Goal: Communication & Community: Answer question/provide support

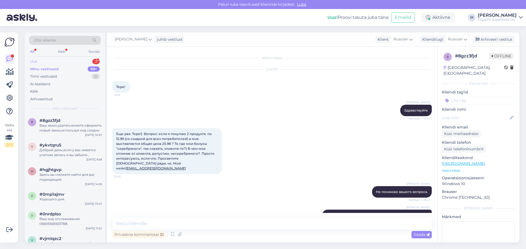
scroll to position [643, 0]
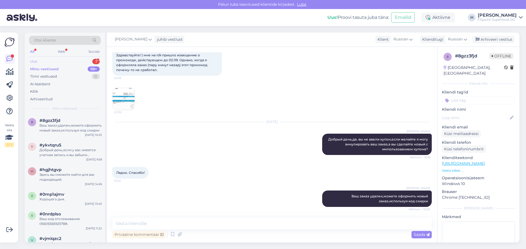
click at [50, 62] on div "Uus 3" at bounding box center [65, 62] width 72 height 8
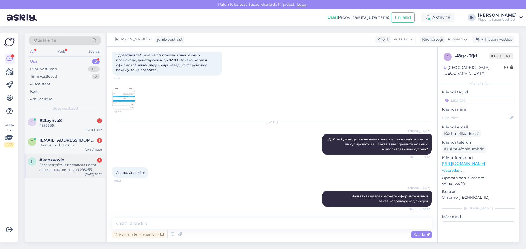
click at [74, 165] on div "Здравствуйте, я поставила не тот адрес доставки, заказ# 298253 можно узнать где…" at bounding box center [70, 168] width 62 height 10
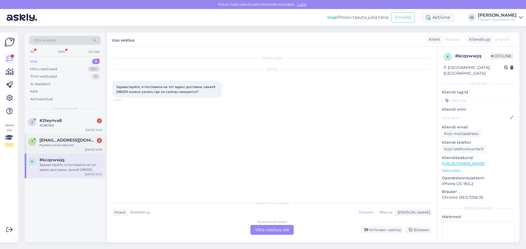
click at [65, 143] on div "Нужен coral calcium" at bounding box center [70, 145] width 62 height 5
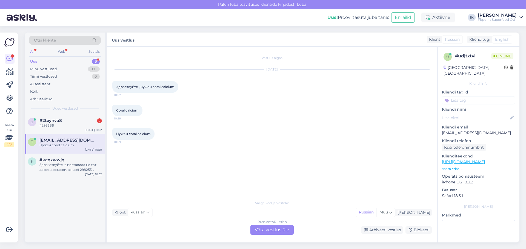
click at [276, 228] on div "Russian to Russian Võta vestlus üle" at bounding box center [271, 230] width 43 height 10
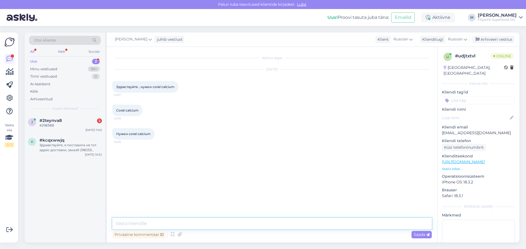
click at [263, 226] on textarea at bounding box center [271, 224] width 319 height 12
type textarea "L"
type textarea "j"
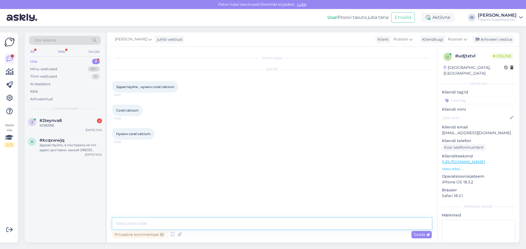
type textarea "L"
type textarea "Добрый день,к сожалению у нас такого нет"
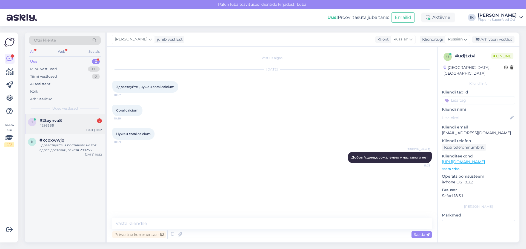
click at [61, 122] on span "#2teynva8" at bounding box center [50, 120] width 22 height 5
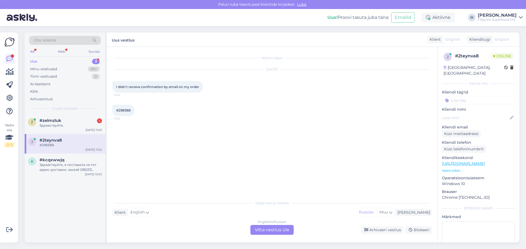
click at [272, 230] on div "English to Russian Võta vestlus üle" at bounding box center [271, 230] width 43 height 10
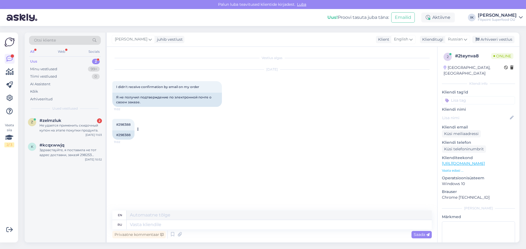
click at [122, 135] on div "#298388" at bounding box center [123, 135] width 22 height 9
copy div "298388"
click at [183, 227] on textarea at bounding box center [279, 224] width 305 height 9
type textarea "Добрый"
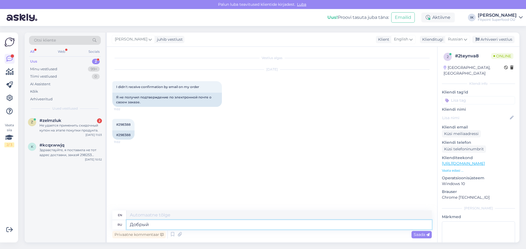
type textarea "Kind"
type textarea "Добрый день,все в"
type textarea "Good afternoon, everyone."
type textarea "Добрый день,все в по"
type textarea "Good afternoon, everyone"
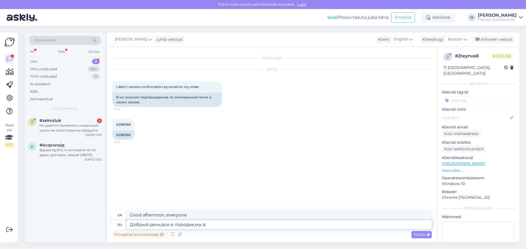
type textarea "Добрый день,все в порядке,мы ви"
type textarea "Good afternoon, everything is fine, we"
type textarea "Добрый день,все в порядке,мы видим в"
type textarea "Good afternoon, everything is fine, we see"
type textarea "Добрый день,все в порядке,мы видим ваш з"
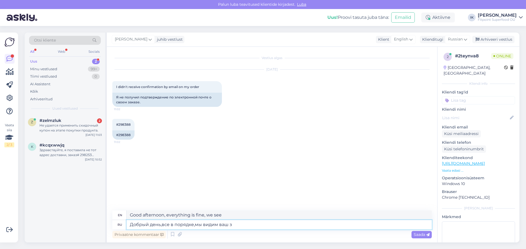
type textarea "Good afternoon, everything is fine, we see yours"
type textarea "Добрый день,все в порядке,мы видим ваш заказ"
type textarea "Good afternoon, everything is fine, we see your order"
type textarea "Добрый день,все в порядке,мы видим ваш заказ,[DATE] он"
type textarea "Good afternoon, everything is fine, we see your order, [DATE]"
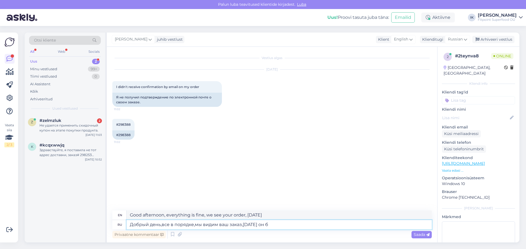
type textarea "Добрый день,все в порядке,мы видим ваш заказ,[DATE] он бу"
type textarea "Good afternoon, everything is fine, we see your order, it is [DATE]"
type textarea "Добрый день,все в порядке,мы видим ваш заказ,[DATE] он будлет пер"
type textarea "Good afternoon, everything is fine, we see your order, it will be delivered [DA…"
type textarea "Добрый день,все в порядке,мы видим ваш заказ,[DATE] он будлет передан"
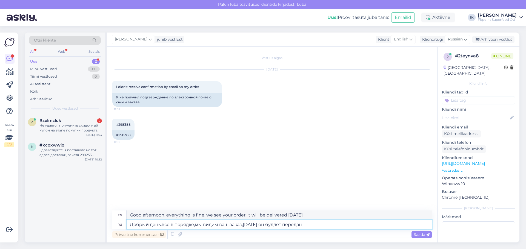
type textarea "Good afternoon, everything is fine, we see your order, it will be transferred […"
click at [336, 187] on div "Vestlus algas [DATE] I didn't receive confirmation by email on my order 11:02 Я…" at bounding box center [274, 129] width 324 height 154
click at [318, 228] on textarea "Добрый день,все в порядке,мы видим ваш заказ,[DATE] он будлет передан" at bounding box center [279, 224] width 305 height 9
type textarea "Добрый день,все в порядке,мы видим ваш заказ,[DATE] он будлет передан купрьеру"
type textarea "Good afternoon, everything is fine, we see your order, [DATE] it will be transf…"
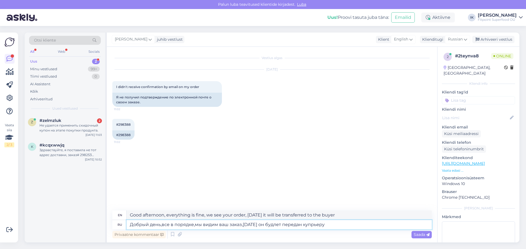
click at [314, 224] on textarea "Добрый день,все в порядке,мы видим ваш заказ,[DATE] он будлет передан купрьеру" at bounding box center [279, 224] width 305 height 9
type textarea "Добрый день,все в порядке,мы видим ваш заказ,[DATE] он будлет передан курьеру"
click at [330, 225] on textarea "Добрый день,все в порядке,мы видим ваш заказ,[DATE] он будлет передан курьеру" at bounding box center [279, 224] width 305 height 9
type textarea "Good afternoon, everything is fine, we see your order, [DATE] it will be handed…"
click at [279, 226] on textarea "Добрый день,все в порядке,мы видим ваш заказ,[DATE] он будлет передан курьеру" at bounding box center [279, 224] width 305 height 9
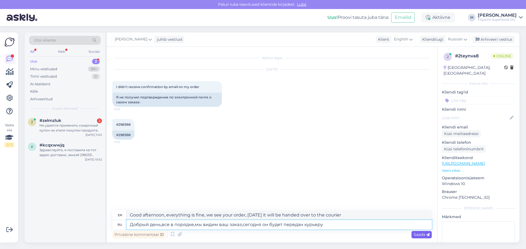
type textarea "Добрый день,все в порядке,мы видим ваш заказ,сегодня он будет передан курьеру"
click at [419, 235] on span "Saada" at bounding box center [421, 234] width 16 height 5
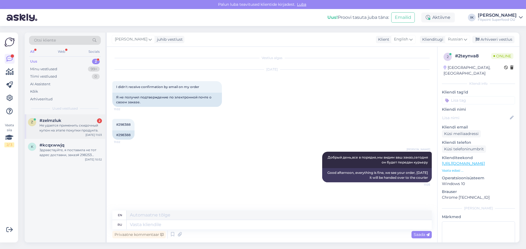
click at [81, 125] on div "Не удается применить скидочный купон на этапе покупки продукта." at bounding box center [70, 128] width 62 height 10
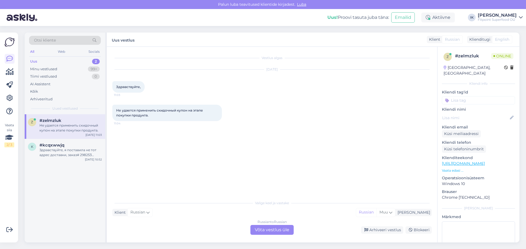
click at [277, 229] on div "Russian to Russian Võta vestlus üle" at bounding box center [271, 230] width 43 height 10
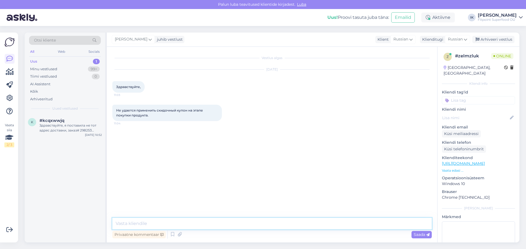
click at [263, 221] on textarea at bounding box center [271, 224] width 319 height 12
type textarea "Добрый день,какая ошибка появляется?"
click at [65, 127] on div "Здравствуйте, я поставила не тот адрес доставки, заказ# 298253 можно узнать где…" at bounding box center [70, 128] width 62 height 10
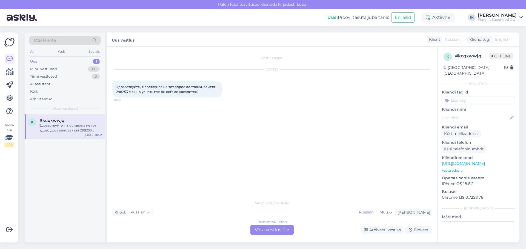
click at [262, 229] on div "Russian to Russian Võta vestlus üle" at bounding box center [271, 230] width 43 height 10
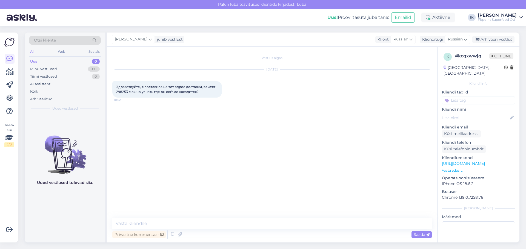
click at [178, 117] on div "Vestlus algas [DATE] Здравствуйте, я поставила не тот адрес доставки, заказ# 29…" at bounding box center [274, 132] width 324 height 161
click at [197, 220] on textarea at bounding box center [271, 224] width 319 height 12
type textarea "L"
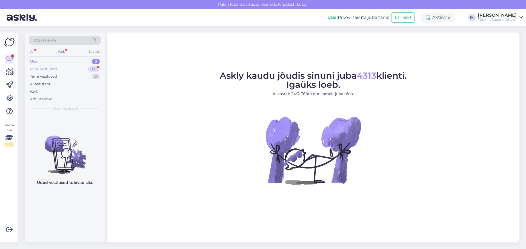
click at [45, 69] on div "Minu vestlused" at bounding box center [43, 69] width 27 height 5
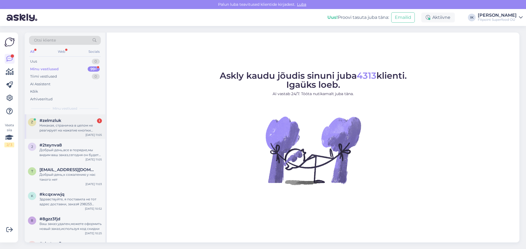
click at [82, 129] on div "Никакая, страничка в целом не реагирует на нажатие кнопки "применить"" at bounding box center [70, 128] width 62 height 10
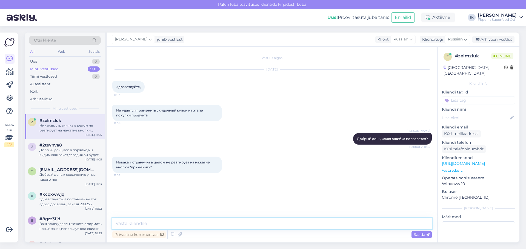
click at [131, 223] on textarea at bounding box center [271, 224] width 319 height 12
type textarea "E"
type textarea "R"
click at [337, 221] on textarea "К сожалению из за обновления сайта,есть некоторые неудобства,которые мы паытвем…" at bounding box center [271, 224] width 319 height 12
click at [355, 224] on textarea "К сожалению из за обновления сайта,есть некоторые неудобства,которые мы паытвем…" at bounding box center [271, 224] width 319 height 12
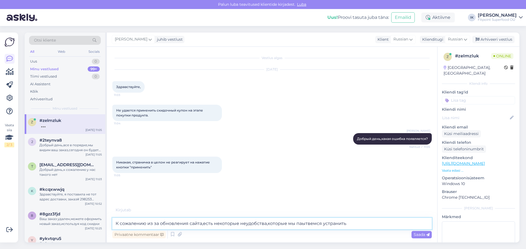
click at [301, 225] on textarea "К сожалению из за обновления сайта,есть некоторые неудобства,которые мы паытвем…" at bounding box center [271, 224] width 319 height 12
click at [303, 224] on textarea "К сожалению из за обновления сайта,есть некоторые неудобства,которые мы пытвемс…" at bounding box center [271, 224] width 319 height 12
click at [307, 224] on textarea "К сожалению из за обновления сайта,есть некоторые неудобства,которые мы пытавем…" at bounding box center [271, 224] width 319 height 12
click at [308, 224] on textarea "К сожалению из за обновления сайта,есть некоторые неудобства,которые мы пытавем…" at bounding box center [271, 224] width 319 height 12
click at [346, 225] on textarea "К сожалению из за обновления сайта,есть некоторые неудобства,которые мы пытаемс…" at bounding box center [271, 224] width 319 height 12
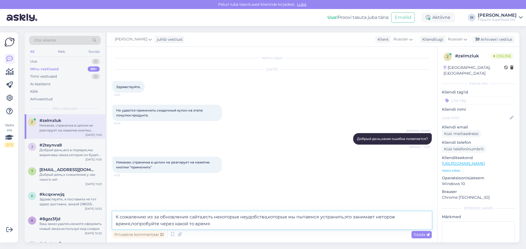
click at [381, 217] on textarea "К сожалению из за обновления сайта,есть некоторые неудобства,которые мы пытаемс…" at bounding box center [271, 221] width 319 height 18
click at [384, 218] on textarea "К сожалению из за обновления сайта,есть некоторые неудобства,которые мы пытаемс…" at bounding box center [271, 221] width 319 height 18
click at [373, 227] on textarea "К сожалению из за обновления сайта,есть некоторые неудобства,которые мы пытаемс…" at bounding box center [271, 221] width 319 height 18
click at [177, 225] on textarea "К сожалению из за обновления сайта,есть некоторые неудобства,которые мы пытаемс…" at bounding box center [271, 221] width 319 height 18
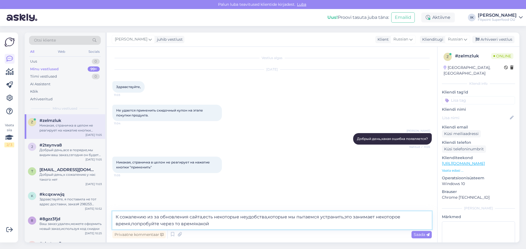
click at [214, 222] on textarea "К сожалению из за обновления сайта,есть некоторые неудобства,которые мы пытаемс…" at bounding box center [271, 221] width 319 height 18
type textarea "К сожалению из за обновления сайта,есть некоторые неудобства,которые мы пытаемс…"
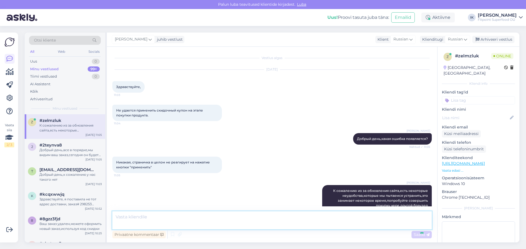
scroll to position [4, 0]
